Goal: Find specific page/section: Find specific page/section

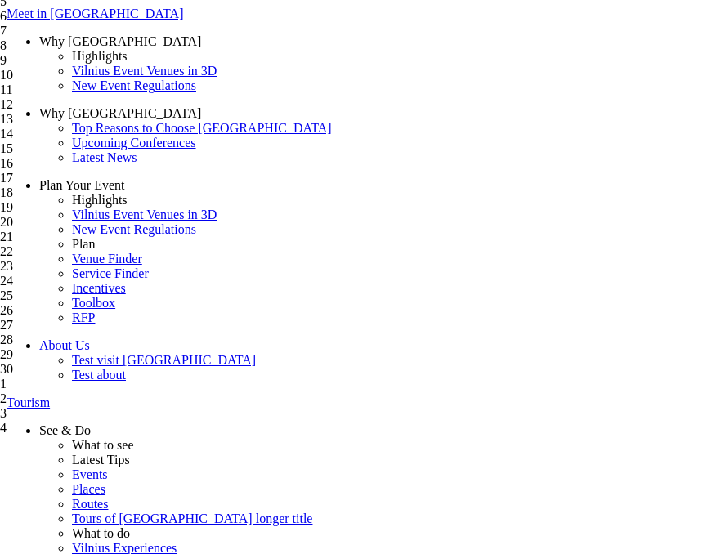
click at [158, 156] on div "15" at bounding box center [79, 148] width 158 height 15
type input "15-09-2025"
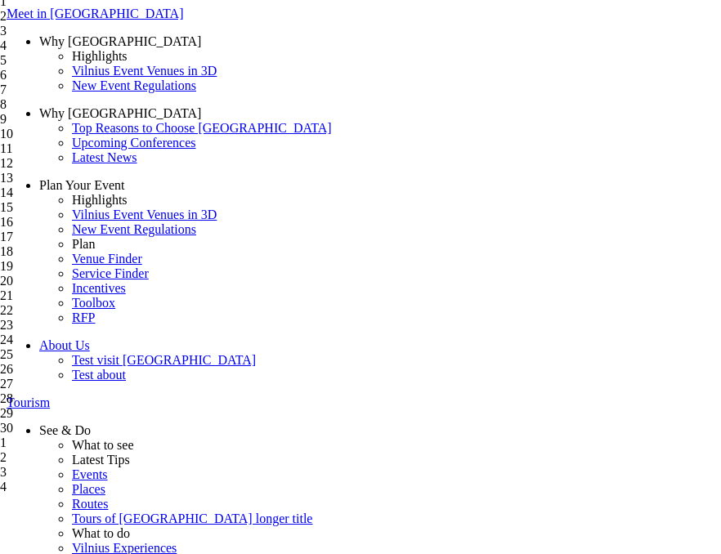
click at [158, 230] on div "16" at bounding box center [79, 222] width 158 height 15
type input "16-09-2025"
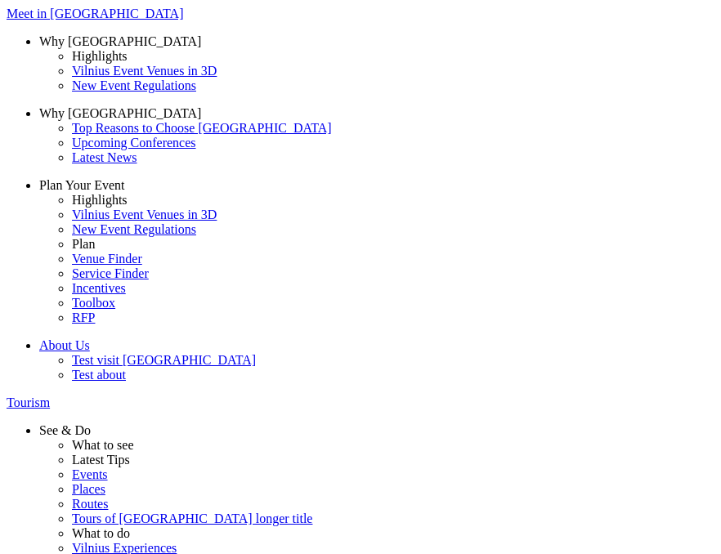
click at [158, 347] on div "29" at bounding box center [79, 354] width 158 height 15
type input "29-09-2025"
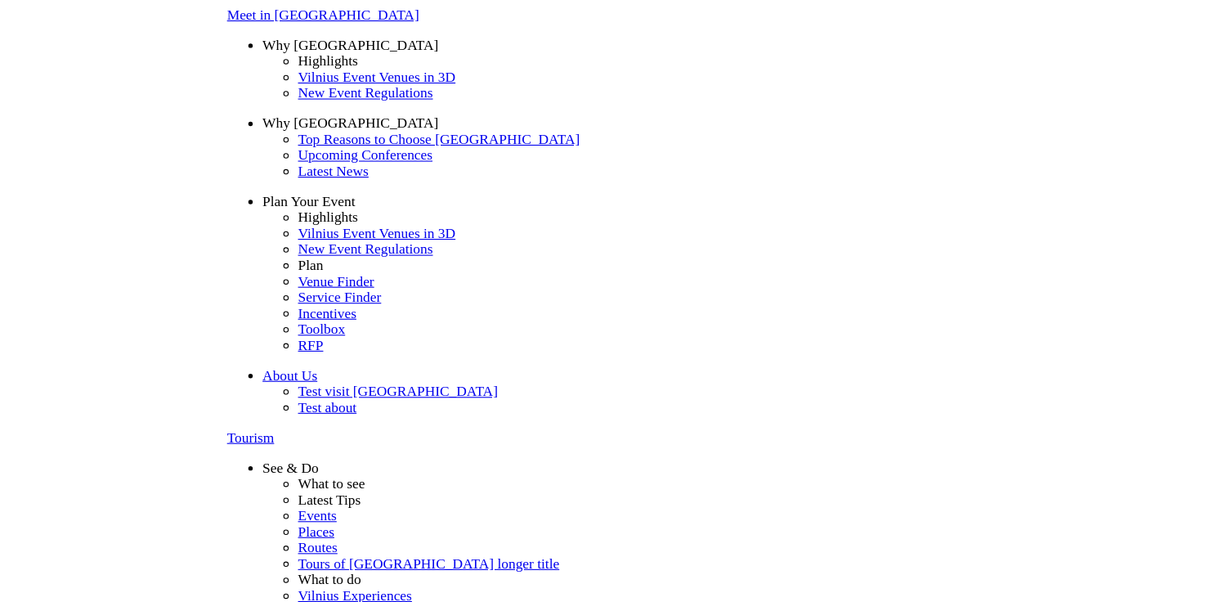
scroll to position [29, 0]
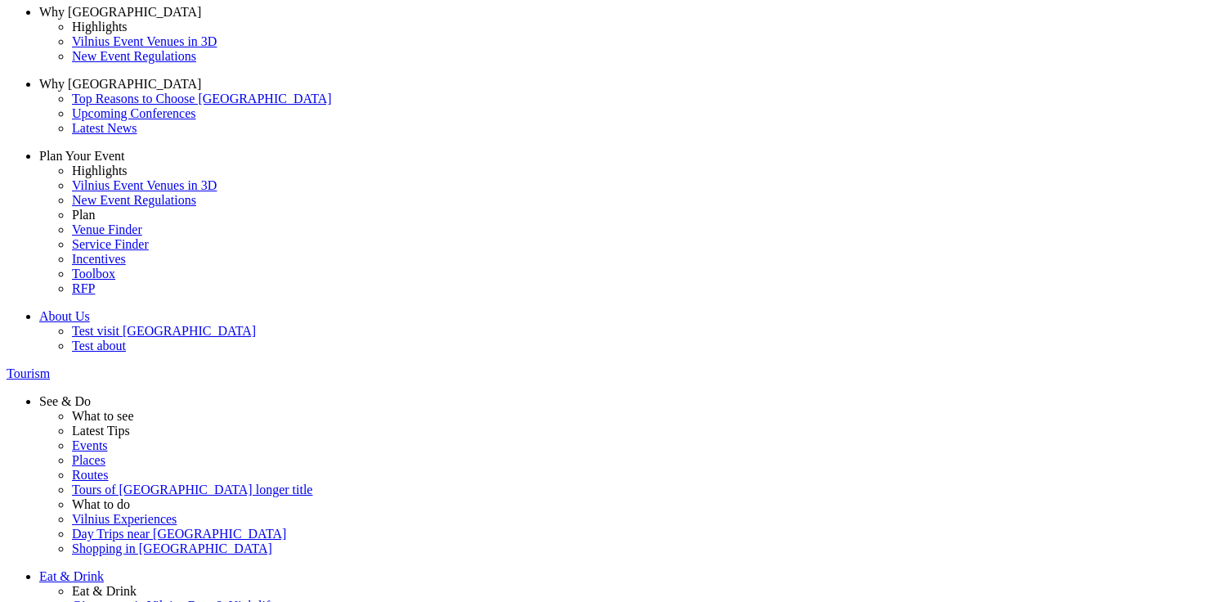
click at [0, 0] on span "Active leisure" at bounding box center [0, 0] width 0 height 0
click at [0, 0] on input "Active leisure" at bounding box center [0, 0] width 0 height 0
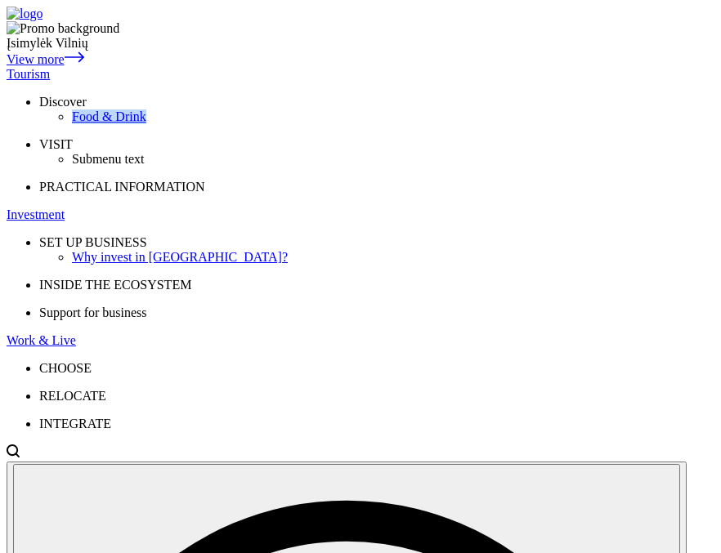
click at [176, 67] on div "Tourism" at bounding box center [361, 74] width 708 height 15
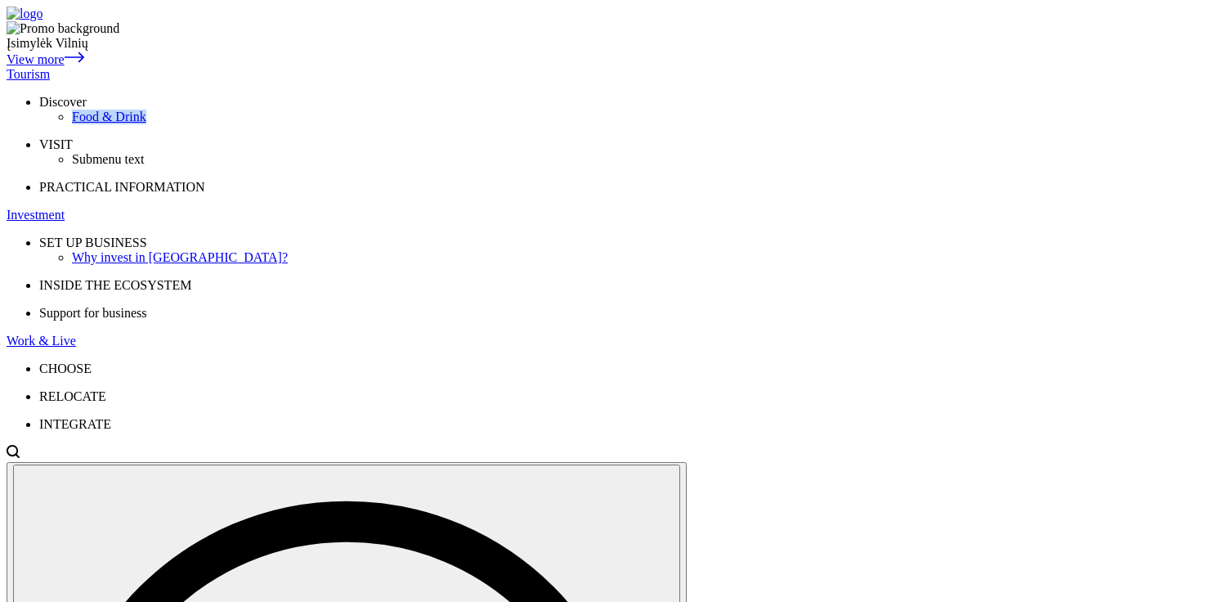
drag, startPoint x: 1098, startPoint y: 22, endPoint x: 1083, endPoint y: 75, distance: 55.1
click at [144, 160] on span "Submenu text" at bounding box center [108, 159] width 72 height 14
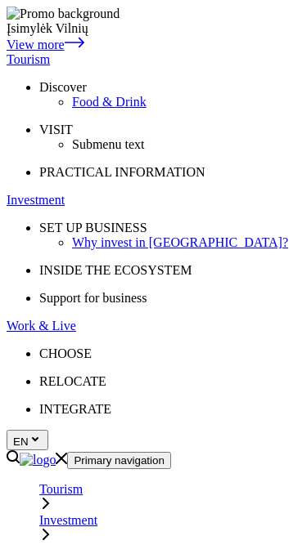
click at [52, 497] on icon "Primary navigation" at bounding box center [45, 503] width 13 height 13
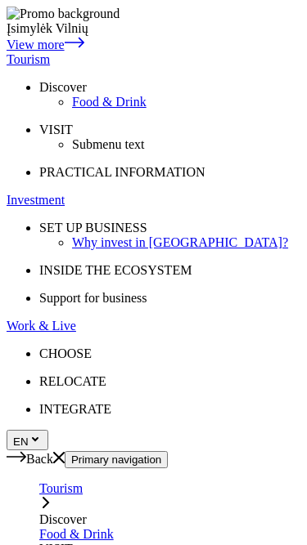
click at [52, 496] on icon "Primary navigation" at bounding box center [45, 502] width 13 height 13
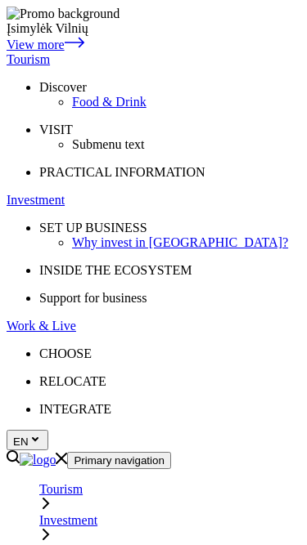
click at [52, 497] on icon "Primary navigation" at bounding box center [45, 503] width 13 height 13
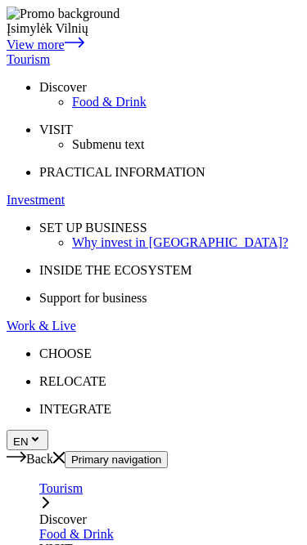
click at [65, 452] on icon "Mobile menu" at bounding box center [58, 457] width 11 height 11
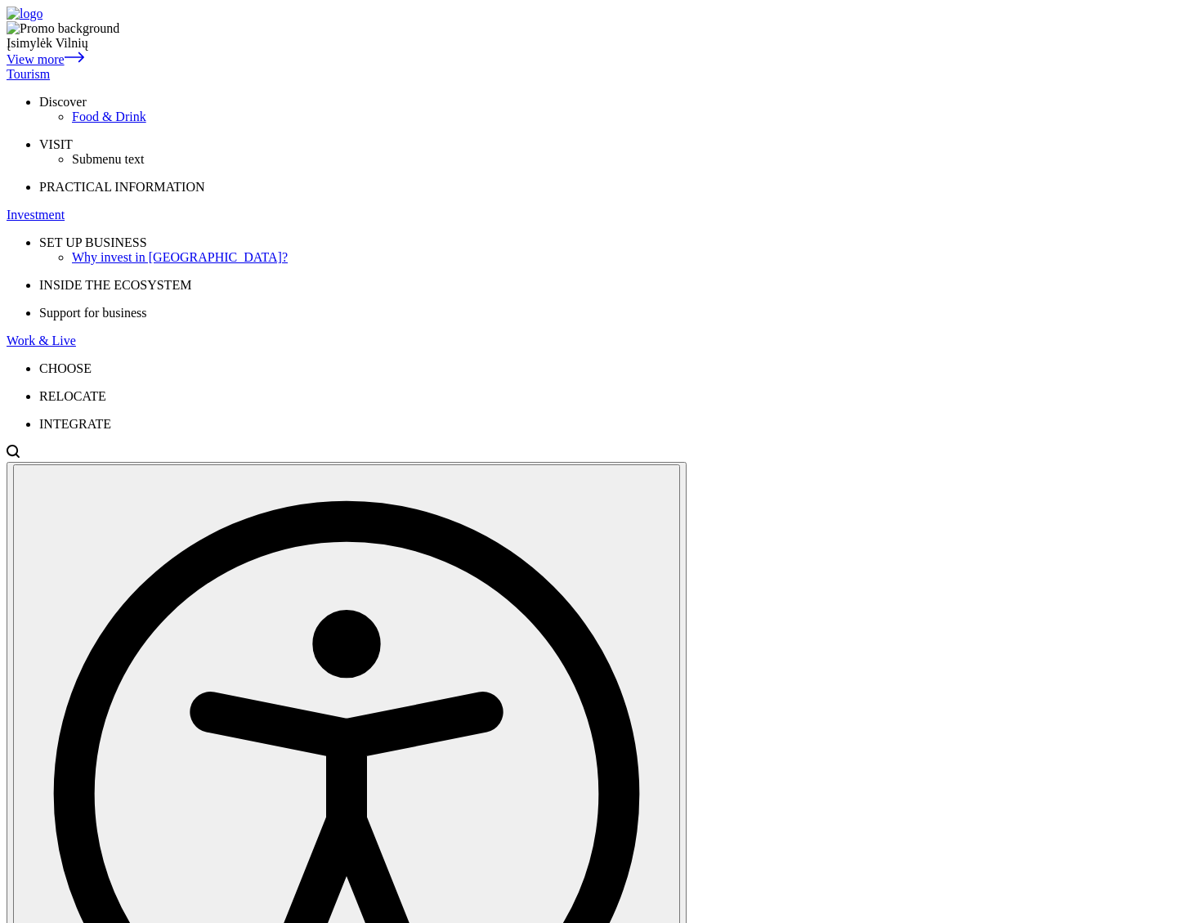
click at [235, 67] on div "Tourism" at bounding box center [589, 74] width 1164 height 15
click at [240, 67] on div "Tourism" at bounding box center [589, 74] width 1164 height 15
click at [250, 67] on div "Tourism" at bounding box center [589, 74] width 1164 height 15
click at [43, 21] on img at bounding box center [25, 14] width 36 height 15
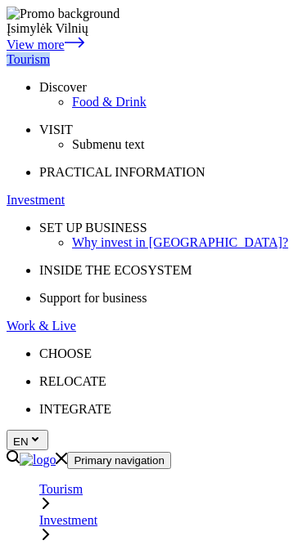
click at [48, 499] on icon "Primary navigation" at bounding box center [45, 504] width 5 height 10
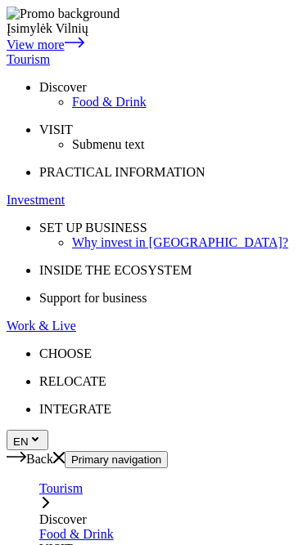
click at [52, 496] on icon "Primary navigation" at bounding box center [45, 502] width 13 height 13
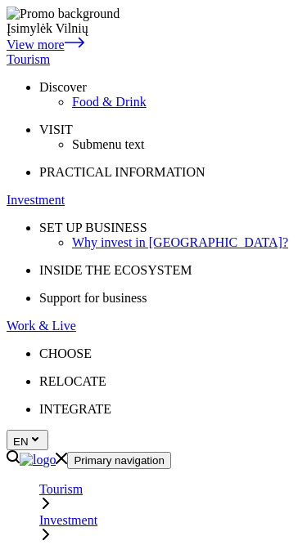
click at [52, 528] on icon "Primary navigation" at bounding box center [45, 534] width 13 height 13
click at [52, 527] on icon "Primary navigation" at bounding box center [45, 533] width 13 height 13
click at [52, 528] on icon "Primary navigation" at bounding box center [45, 534] width 13 height 13
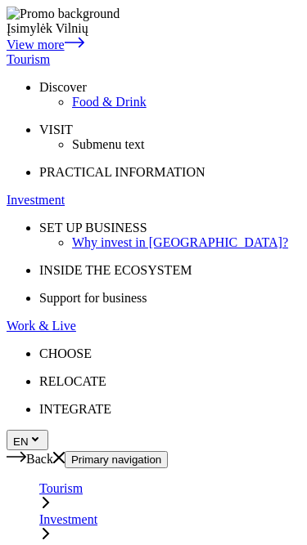
click at [65, 452] on link "Mobile menu" at bounding box center [58, 459] width 11 height 14
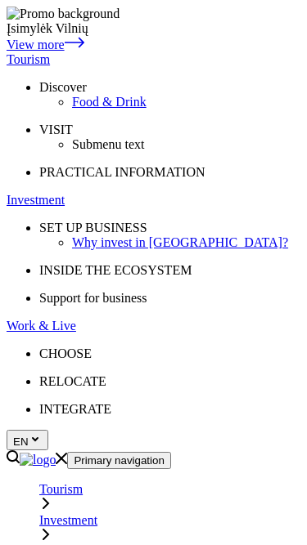
click at [20, 450] on icon "Open search modal" at bounding box center [13, 457] width 13 height 14
click at [20, 453] on link "Open search modal" at bounding box center [13, 460] width 13 height 14
type input "njkhkj"
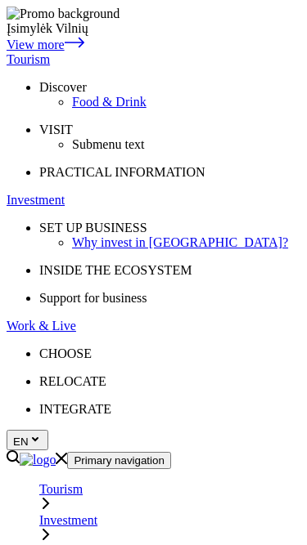
click at [20, 453] on link "Open search modal" at bounding box center [13, 460] width 13 height 14
click at [67, 453] on icon "Mobile menu" at bounding box center [61, 458] width 11 height 11
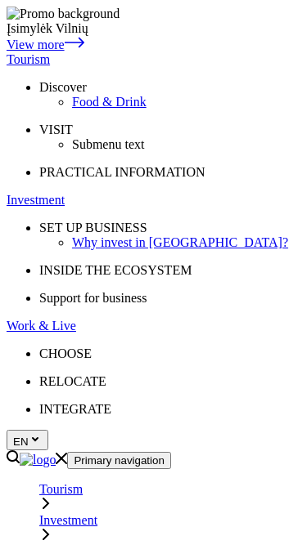
click at [20, 450] on icon "Open search modal" at bounding box center [13, 457] width 13 height 14
click at [52, 499] on link "Primary navigation" at bounding box center [45, 506] width 13 height 14
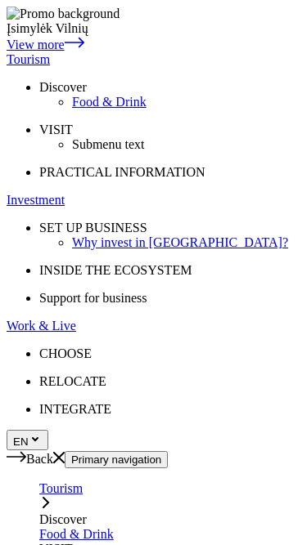
click at [52, 496] on icon "Primary navigation" at bounding box center [45, 502] width 13 height 13
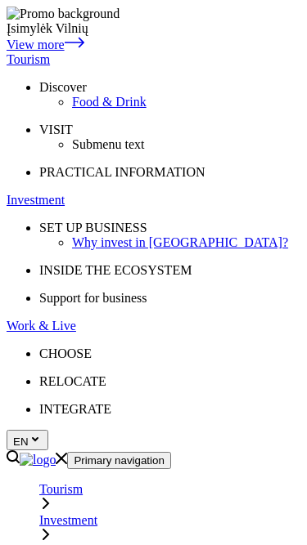
click at [52, 528] on icon "Primary navigation" at bounding box center [45, 534] width 13 height 13
click at [181, 513] on div "Investment" at bounding box center [169, 528] width 261 height 31
click at [52, 527] on icon "Primary navigation" at bounding box center [45, 533] width 13 height 13
click at [275, 482] on div "Tourism" at bounding box center [169, 497] width 261 height 31
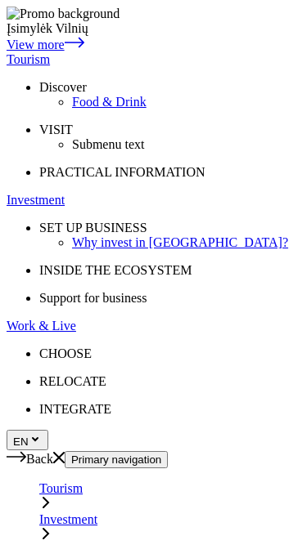
click at [275, 482] on div "Tourism" at bounding box center [169, 497] width 261 height 31
click at [26, 450] on icon at bounding box center [17, 456] width 20 height 13
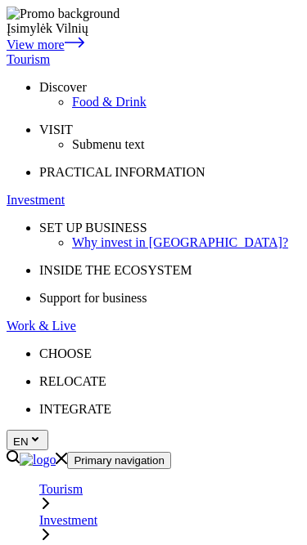
click at [20, 450] on icon "Open search modal" at bounding box center [13, 456] width 13 height 13
click at [52, 497] on icon "Primary navigation" at bounding box center [45, 503] width 13 height 13
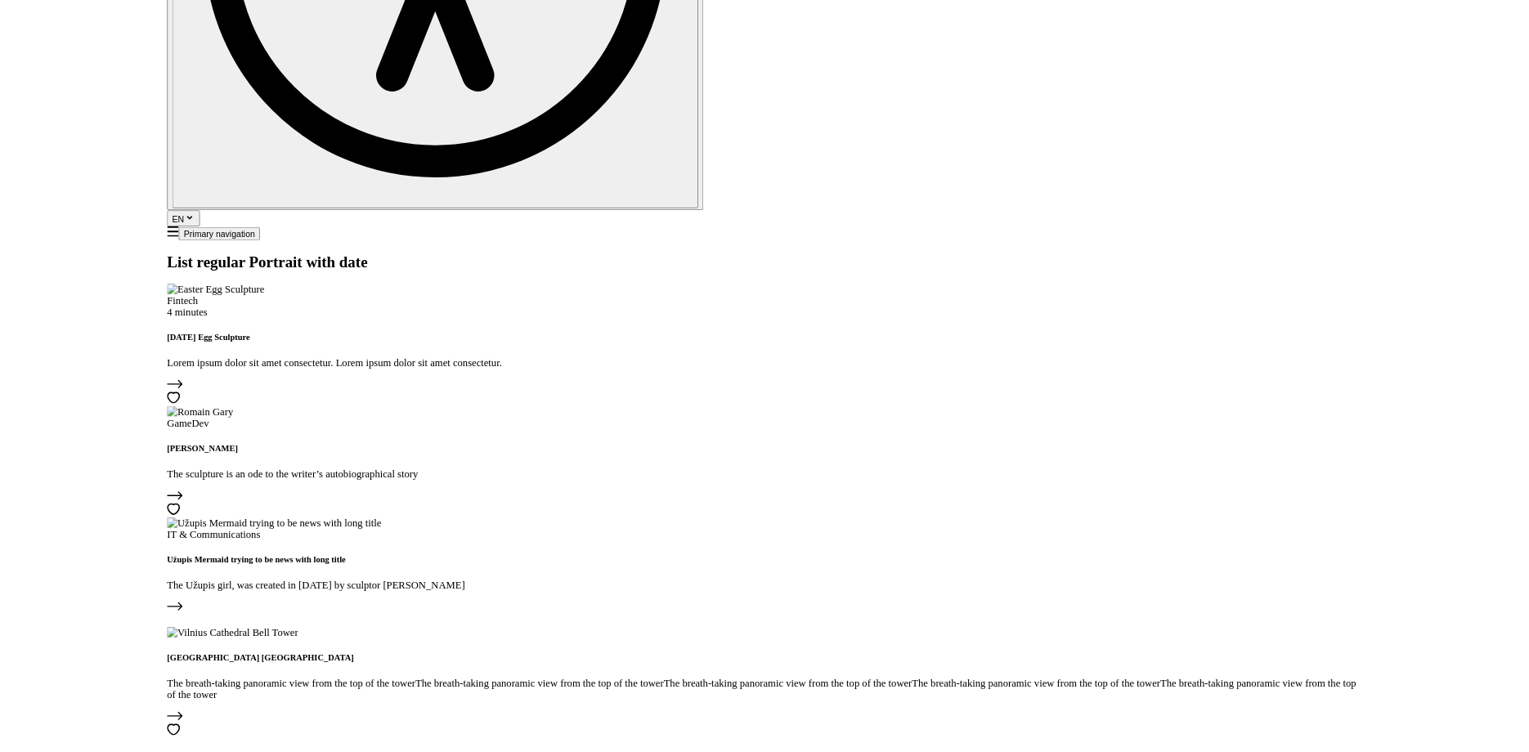
scroll to position [1772, 0]
